Goal: Task Accomplishment & Management: Use online tool/utility

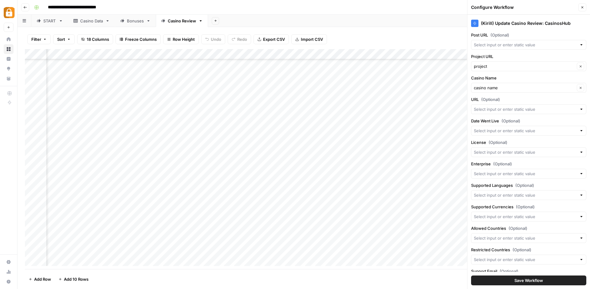
scroll to position [532, 0]
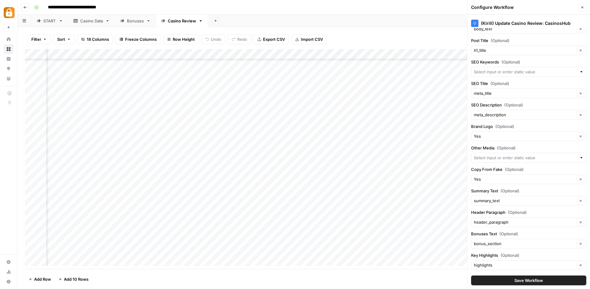
click at [90, 21] on div "Casino Data" at bounding box center [91, 21] width 23 height 6
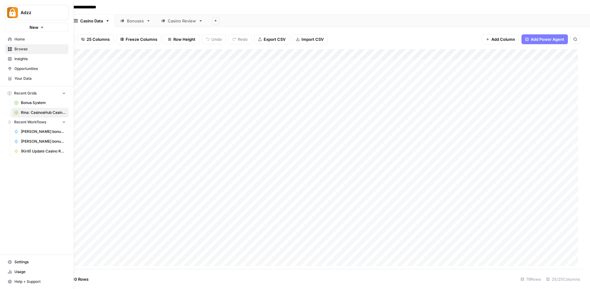
click at [33, 103] on span "Bonus System" at bounding box center [43, 103] width 45 height 6
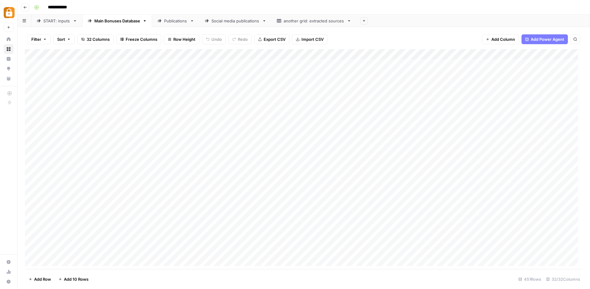
click at [165, 23] on div "Publications" at bounding box center [175, 21] width 23 height 6
click at [385, 53] on div "Add Column" at bounding box center [303, 160] width 557 height 222
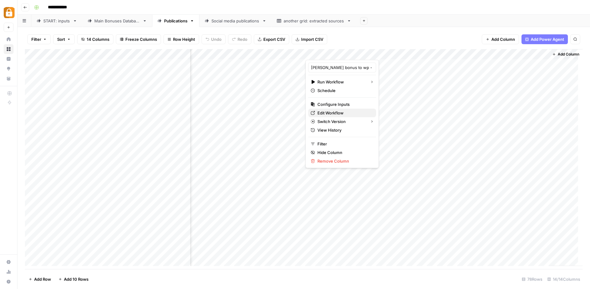
click at [337, 112] on span "Edit Workflow" at bounding box center [344, 113] width 54 height 6
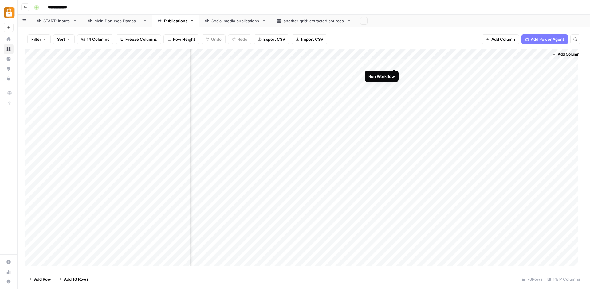
click at [393, 61] on div "Add Column" at bounding box center [303, 160] width 557 height 222
click at [393, 62] on div "Add Column" at bounding box center [303, 160] width 557 height 222
click at [365, 100] on div "Add Column" at bounding box center [303, 160] width 557 height 222
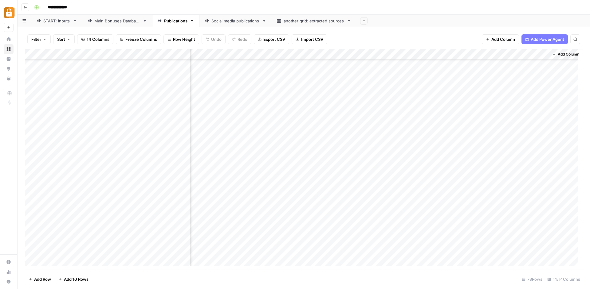
click at [352, 98] on div "Add Column" at bounding box center [303, 160] width 557 height 222
click at [355, 249] on div "Add Column" at bounding box center [303, 160] width 557 height 222
click at [386, 249] on div "Add Column" at bounding box center [303, 160] width 557 height 222
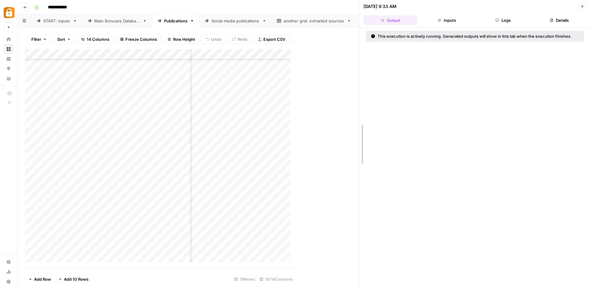
drag, startPoint x: 296, startPoint y: 221, endPoint x: 407, endPoint y: 224, distance: 110.6
click at [407, 224] on div "[DATE] 9:33 AM Close Output Inputs Logs Details This execution is actively runn…" at bounding box center [474, 144] width 230 height 289
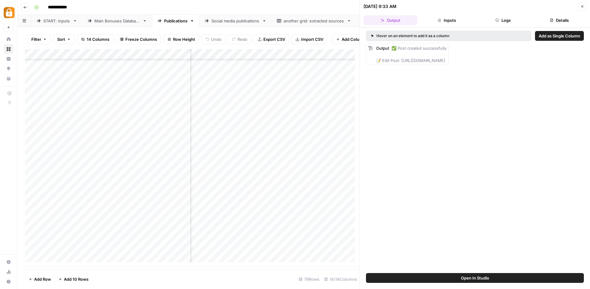
click at [489, 23] on button "Logs" at bounding box center [503, 20] width 54 height 10
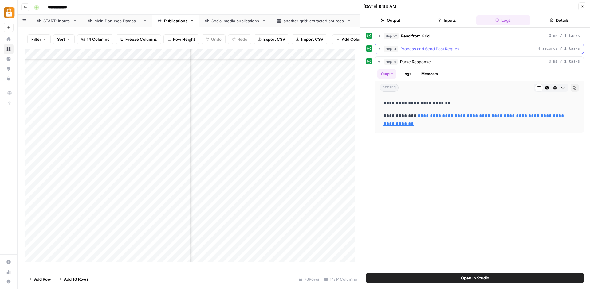
click at [376, 47] on button "step_14 Process and Send Post Request 4 seconds / 1 tasks" at bounding box center [479, 49] width 208 height 10
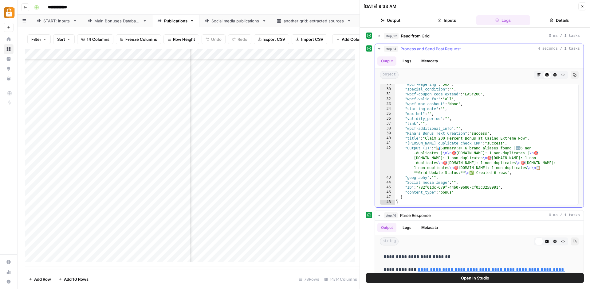
scroll to position [213, 0]
click at [441, 271] on link "**********" at bounding box center [473, 273] width 181 height 13
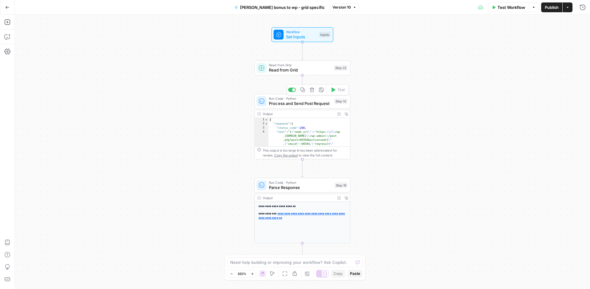
click at [321, 111] on div "Output Expand Output Copy" at bounding box center [302, 114] width 95 height 8
click at [317, 106] on span "Process and Send Post Request" at bounding box center [300, 103] width 63 height 6
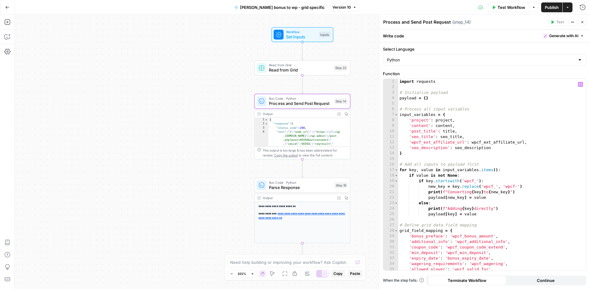
scroll to position [3, 0]
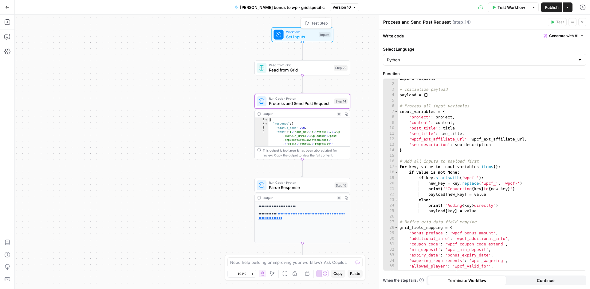
click at [292, 37] on span "Set Inputs" at bounding box center [301, 37] width 31 height 6
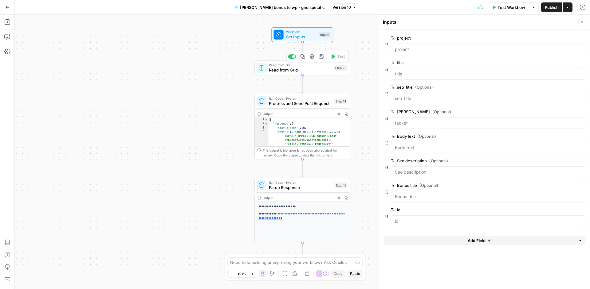
click at [306, 65] on span "Read from Grid" at bounding box center [300, 65] width 62 height 5
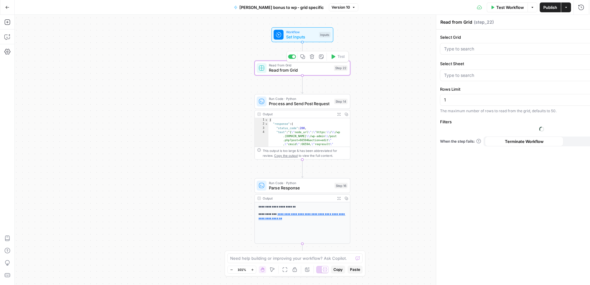
type input "Bonus System"
type input "Main Bonuses Database"
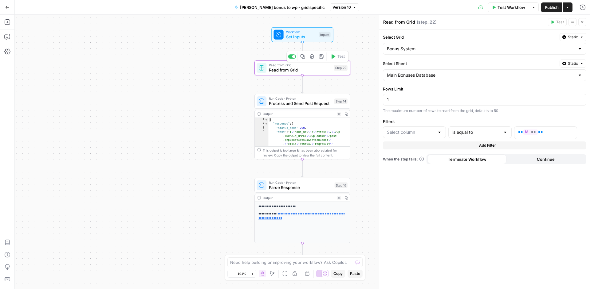
type input "ID"
click at [285, 103] on span "Process and Send Post Request" at bounding box center [300, 103] width 63 height 6
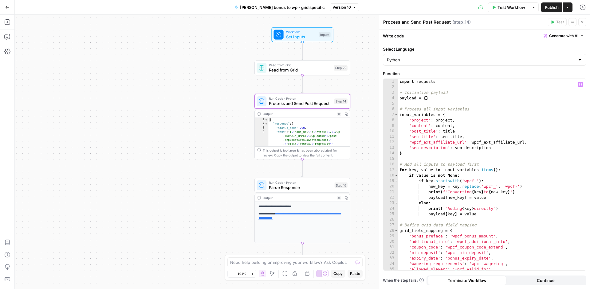
click at [411, 116] on div "import requests # Initialize payload payload = { } # Process all input variable…" at bounding box center [489, 180] width 183 height 203
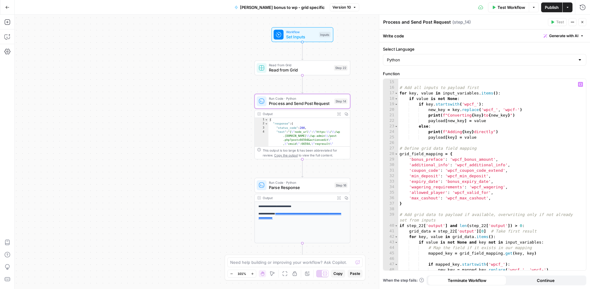
scroll to position [0, 0]
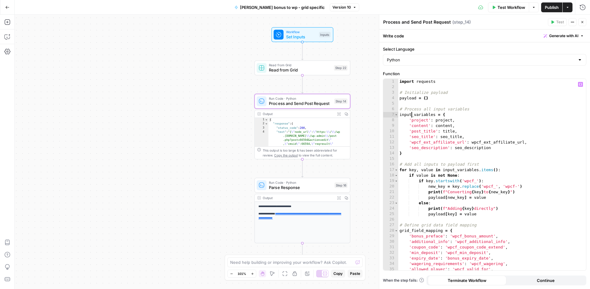
click at [504, 148] on div "import requests # Initialize payload payload = { } # Process all input variable…" at bounding box center [489, 180] width 183 height 203
type textarea "**********"
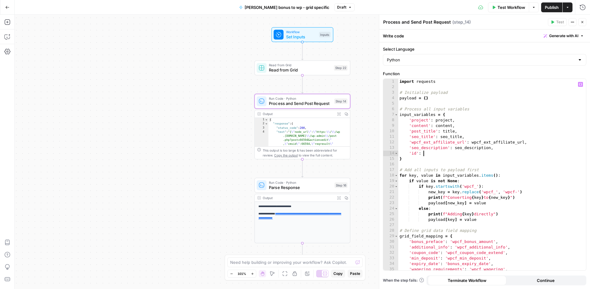
scroll to position [0, 2]
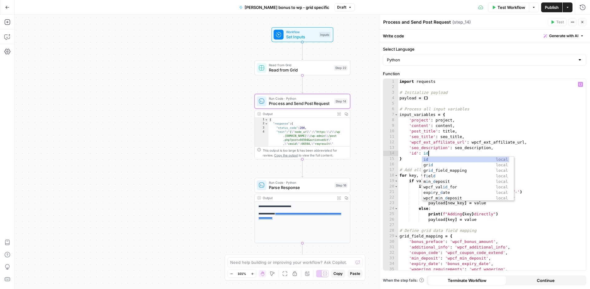
click at [468, 157] on div "id local gr id local gr id _field_mapping local f i el d local m i n_ d eposit …" at bounding box center [465, 184] width 87 height 55
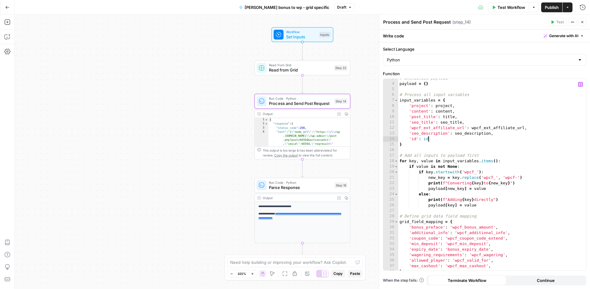
scroll to position [24, 0]
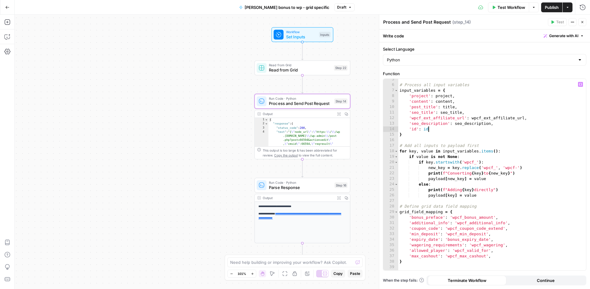
click at [417, 91] on div "# Process all input variables input_variables = { 'project' : project , 'conten…" at bounding box center [489, 181] width 183 height 208
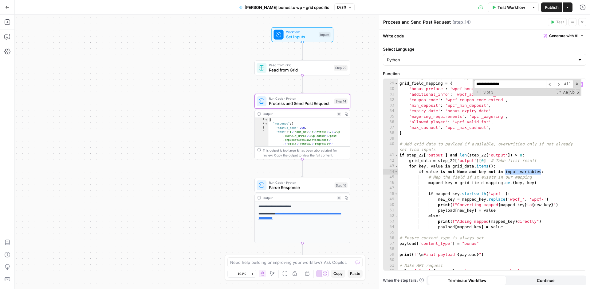
scroll to position [0, 0]
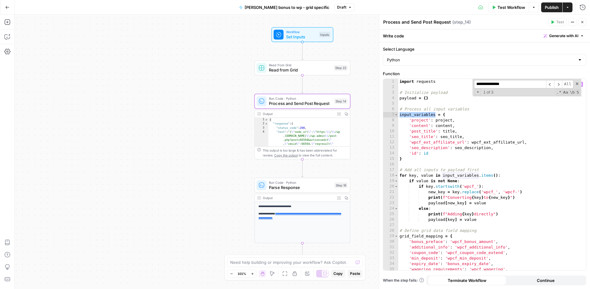
click at [413, 153] on div "import requests # Initialize payload payload = { } # Process all input variable…" at bounding box center [489, 180] width 183 height 203
drag, startPoint x: 411, startPoint y: 154, endPoint x: 433, endPoint y: 154, distance: 21.8
click at [433, 154] on div "import requests # Initialize payload payload = { } # Process all input variable…" at bounding box center [489, 180] width 183 height 203
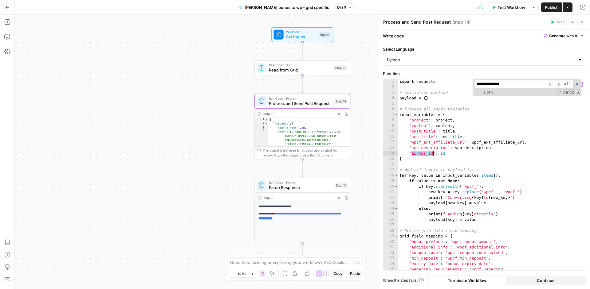
paste textarea
click at [507, 160] on div "import requests # Initialize payload payload = { } # Process all input variable…" at bounding box center [489, 180] width 183 height 203
click at [463, 152] on div "import requests # Initialize payload payload = { } # Process all input variable…" at bounding box center [489, 180] width 183 height 203
click at [419, 112] on div "import requests # Initialize payload payload = { } # Process all input variable…" at bounding box center [489, 180] width 183 height 203
click at [418, 114] on div "import requests # Initialize payload payload = { } # Process all input variable…" at bounding box center [489, 180] width 183 height 203
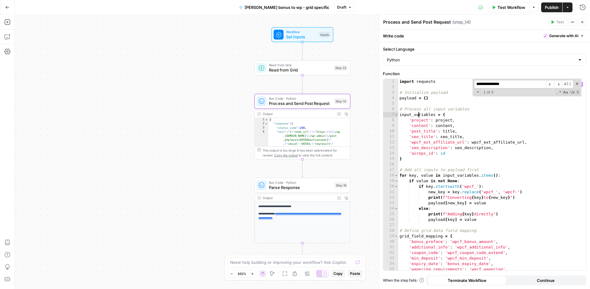
click at [418, 114] on div "import requests # Initialize payload payload = { } # Process all input variable…" at bounding box center [489, 180] width 183 height 203
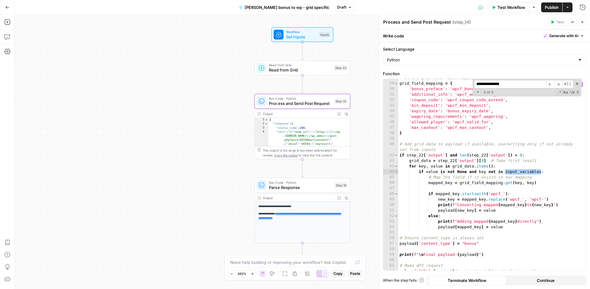
scroll to position [0, 0]
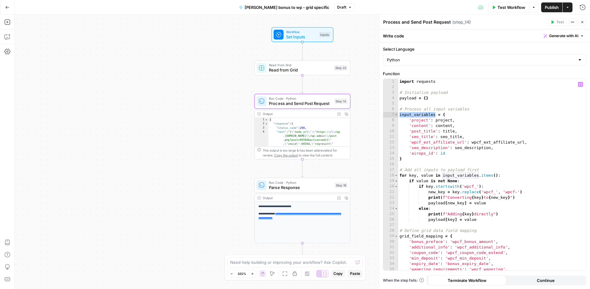
click at [545, 10] on button "Publish" at bounding box center [551, 7] width 21 height 10
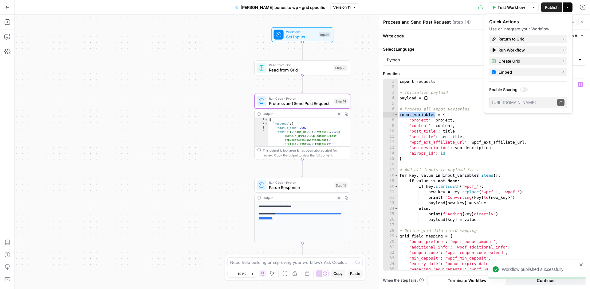
click at [476, 156] on div "import requests # Initialize payload payload = { } # Process all input variable…" at bounding box center [489, 180] width 183 height 203
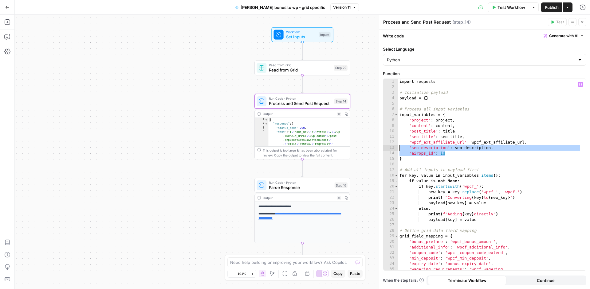
drag, startPoint x: 448, startPoint y: 153, endPoint x: 384, endPoint y: 147, distance: 63.5
click at [384, 147] on div "**********" at bounding box center [484, 175] width 203 height 192
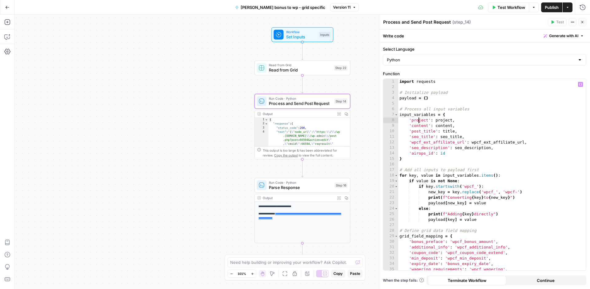
click at [418, 121] on div "import requests # Initialize payload payload = { } # Process all input variable…" at bounding box center [489, 180] width 183 height 203
type textarea "**********"
click at [549, 9] on span "Publish" at bounding box center [551, 7] width 14 height 6
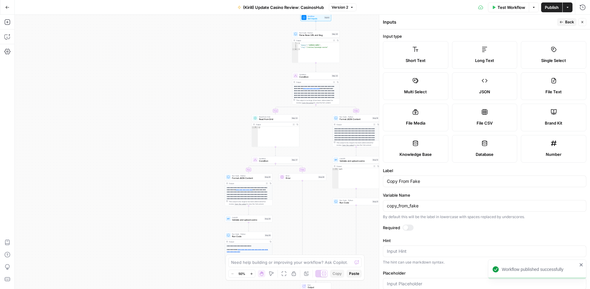
scroll to position [70, 0]
